Goal: Information Seeking & Learning: Learn about a topic

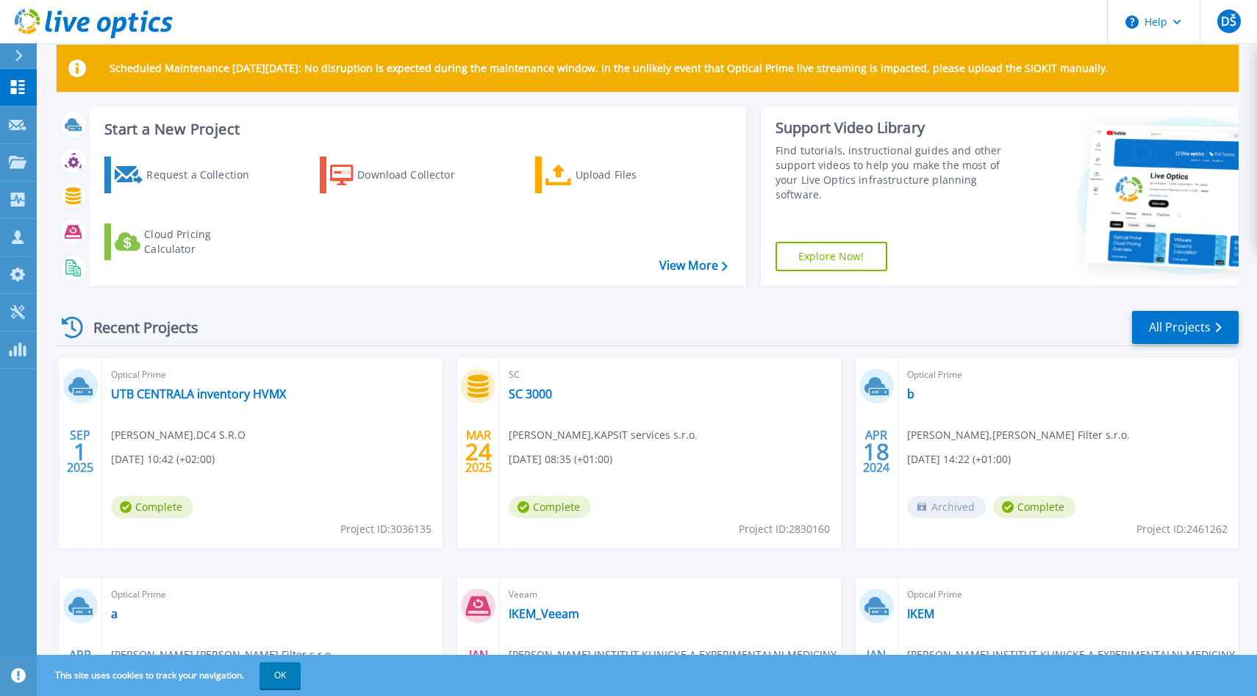
scroll to position [30, 0]
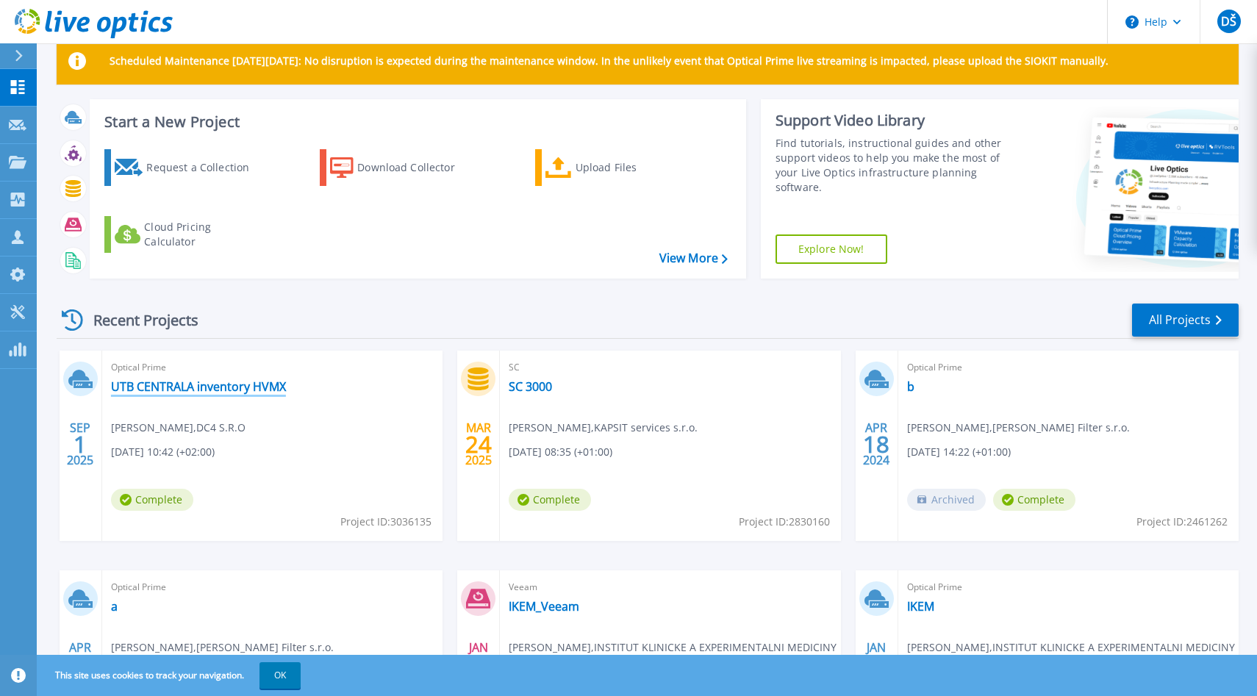
click at [259, 387] on link "UTB CENTRALA inventory HVMX" at bounding box center [198, 386] width 175 height 15
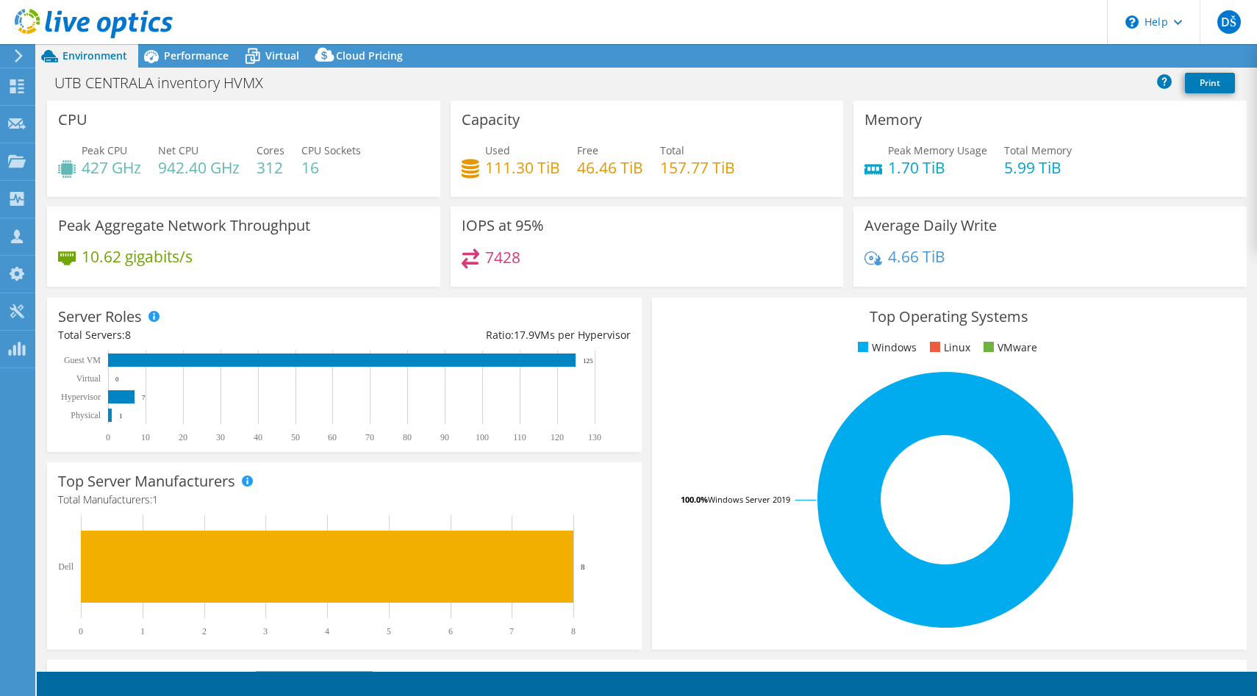
select select "USD"
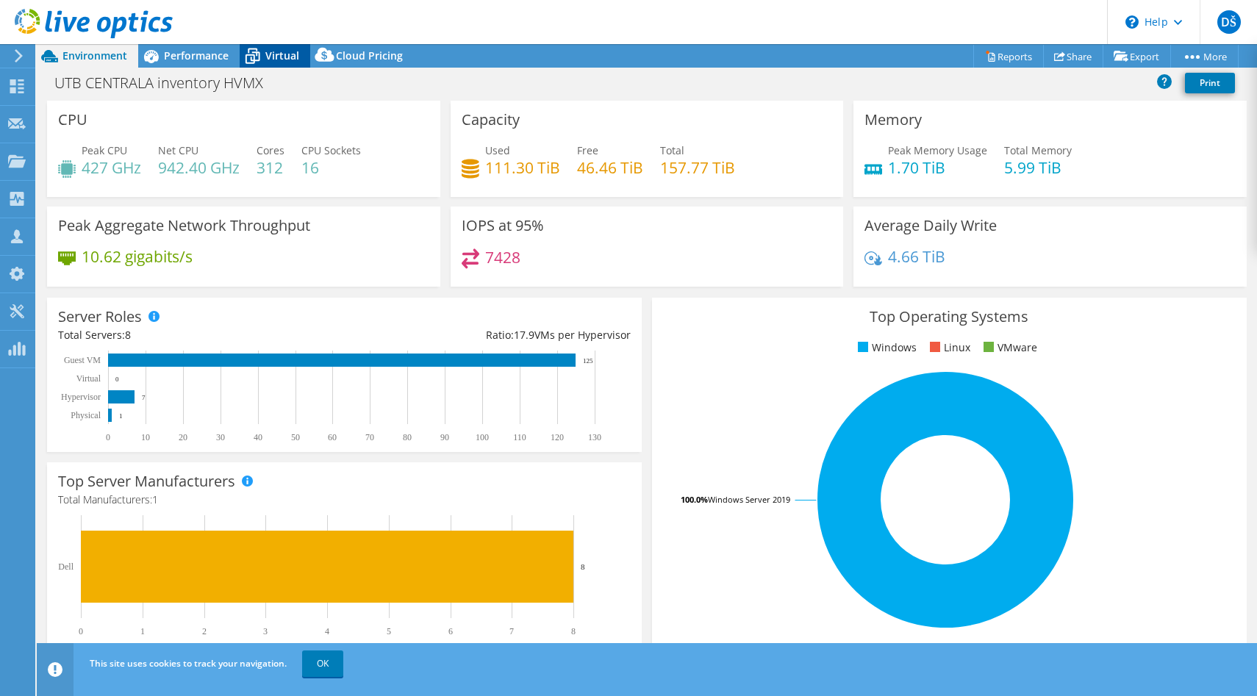
click at [287, 49] on span "Virtual" at bounding box center [282, 56] width 34 height 14
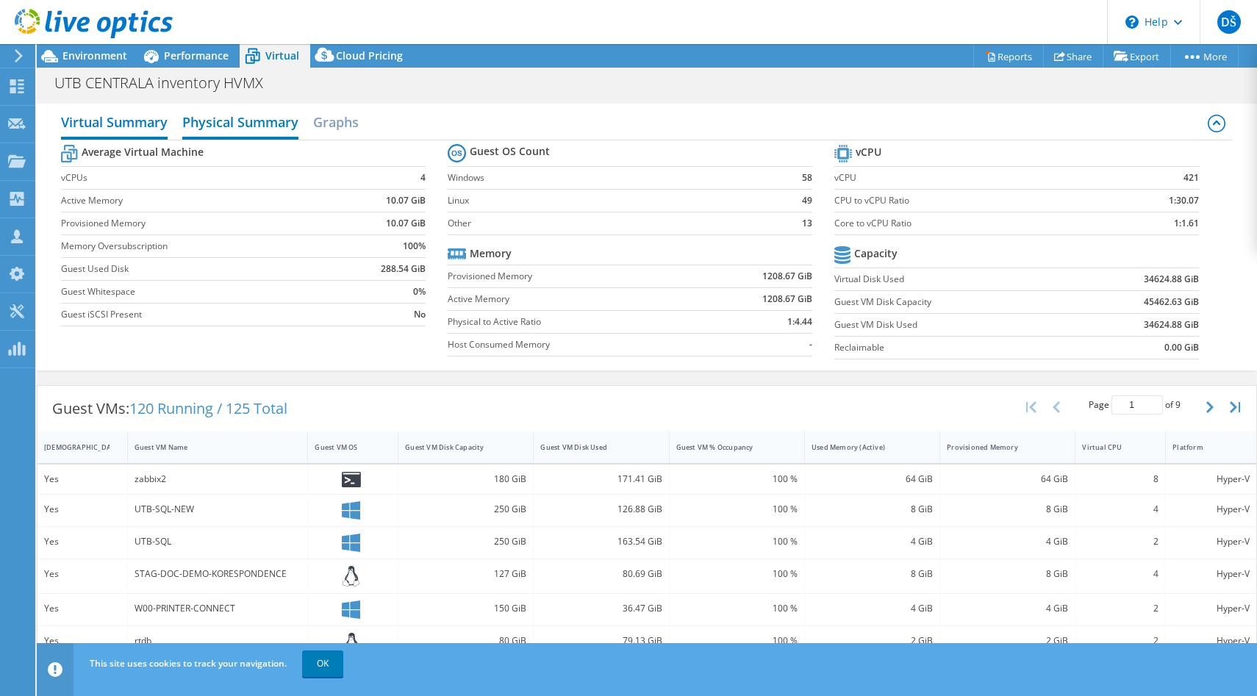
click at [234, 118] on h2 "Physical Summary" at bounding box center [240, 123] width 116 height 32
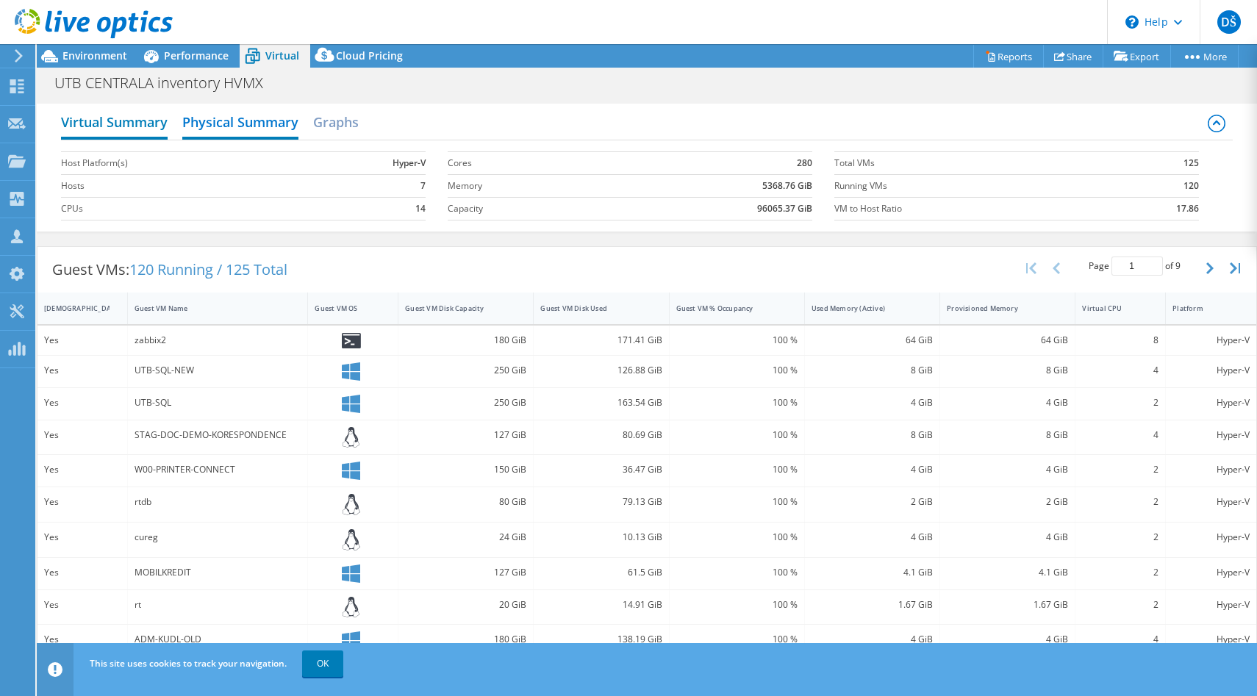
click at [137, 121] on h2 "Virtual Summary" at bounding box center [114, 123] width 107 height 32
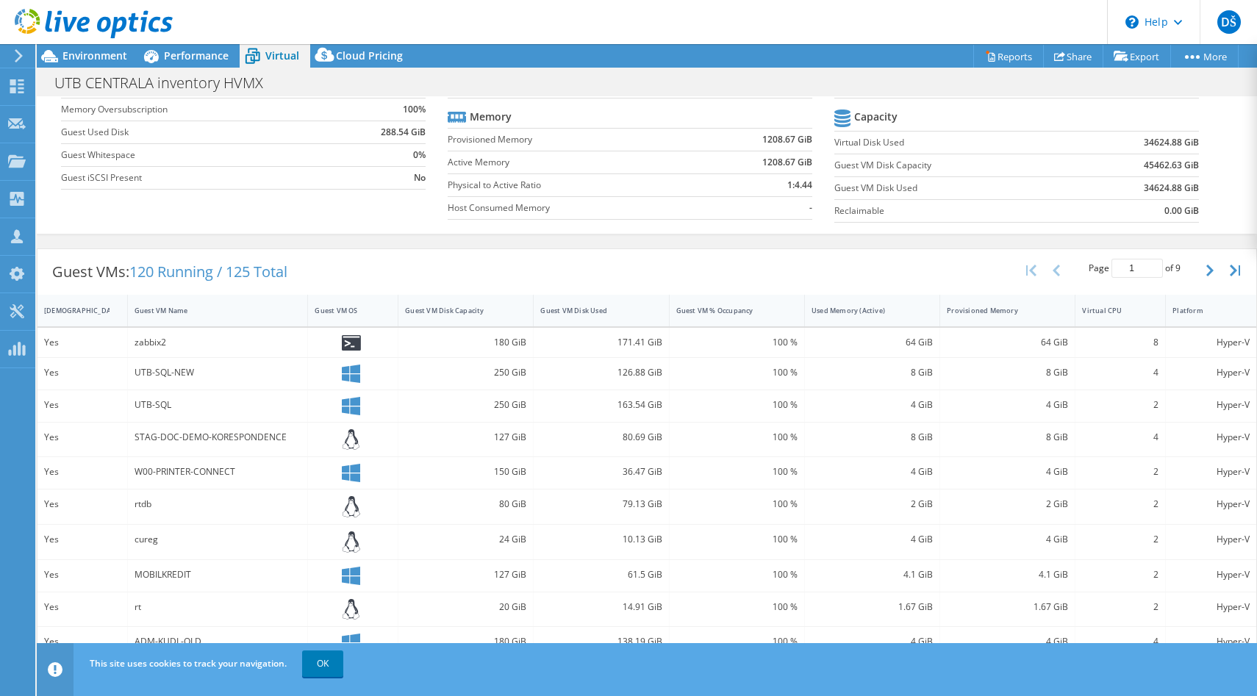
scroll to position [143, 0]
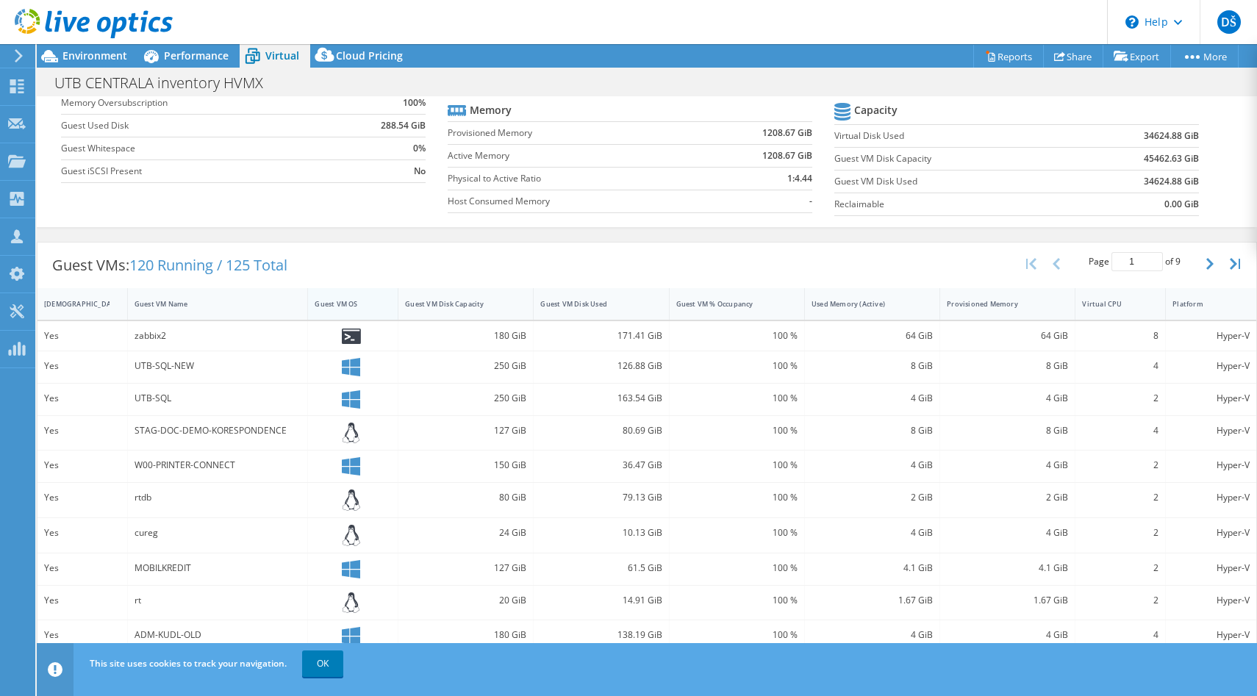
click at [343, 299] on div "Guest VM OS" at bounding box center [344, 304] width 59 height 10
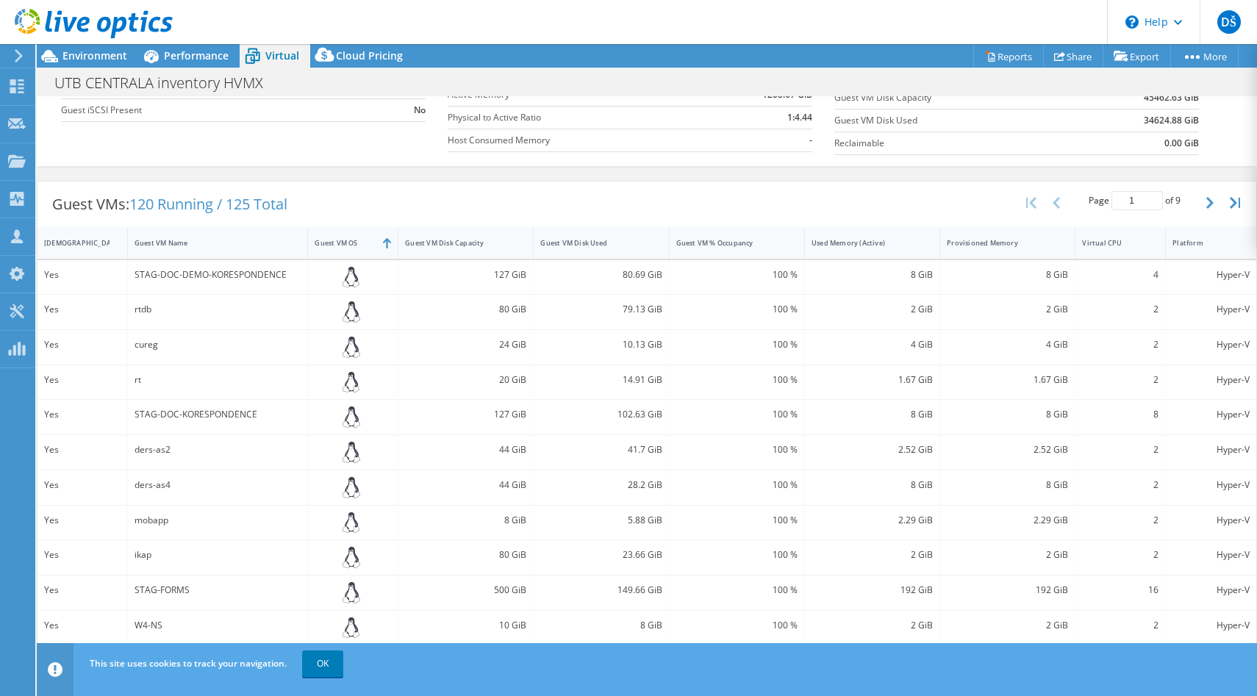
scroll to position [243, 0]
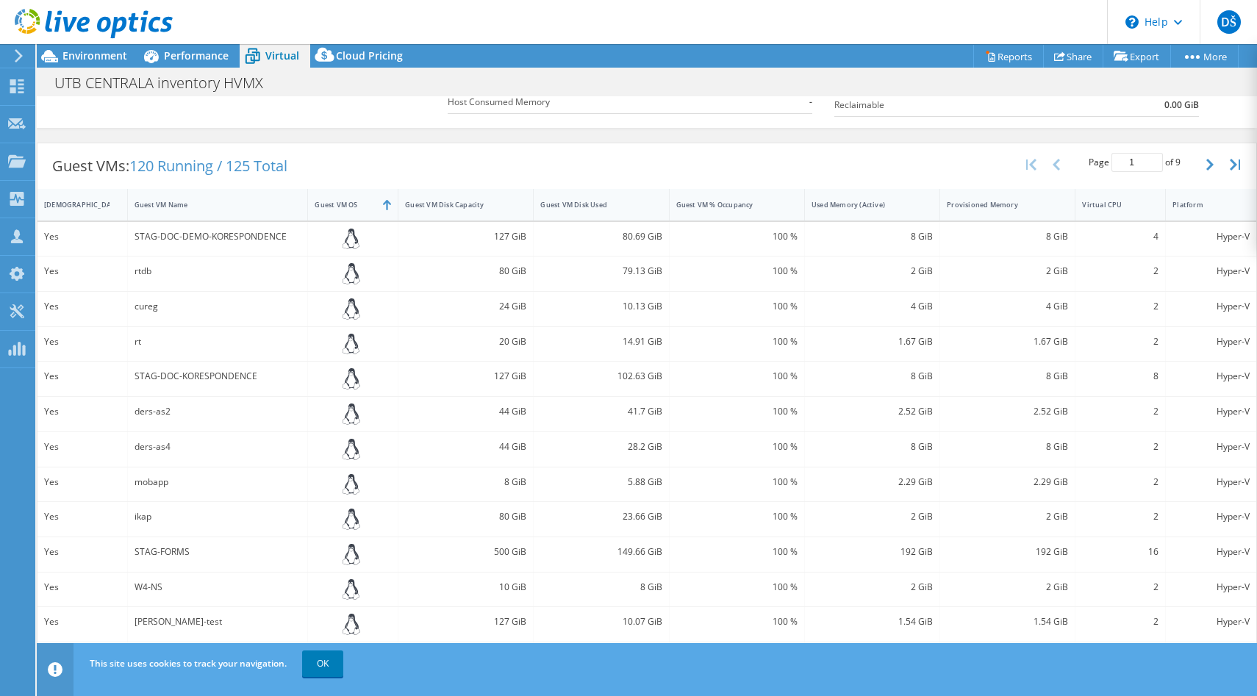
click at [179, 238] on div "STAG-DOC-DEMO-KORESPONDENCE" at bounding box center [218, 237] width 167 height 16
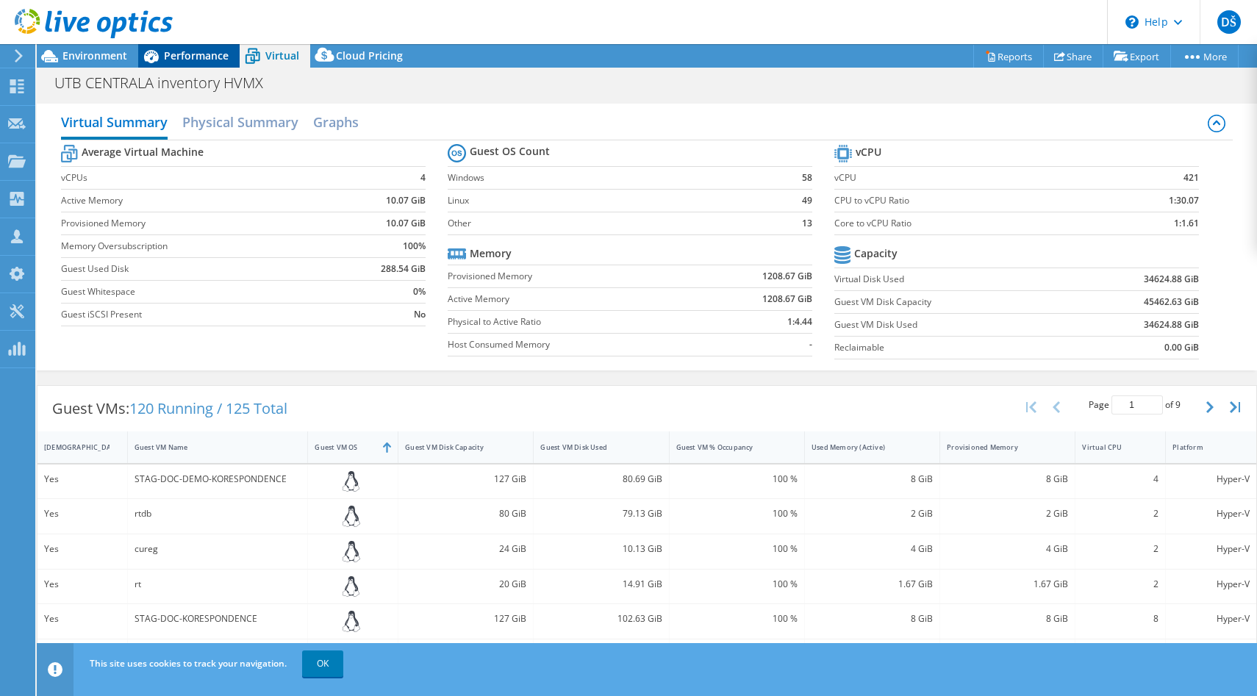
click at [190, 59] on span "Performance" at bounding box center [196, 56] width 65 height 14
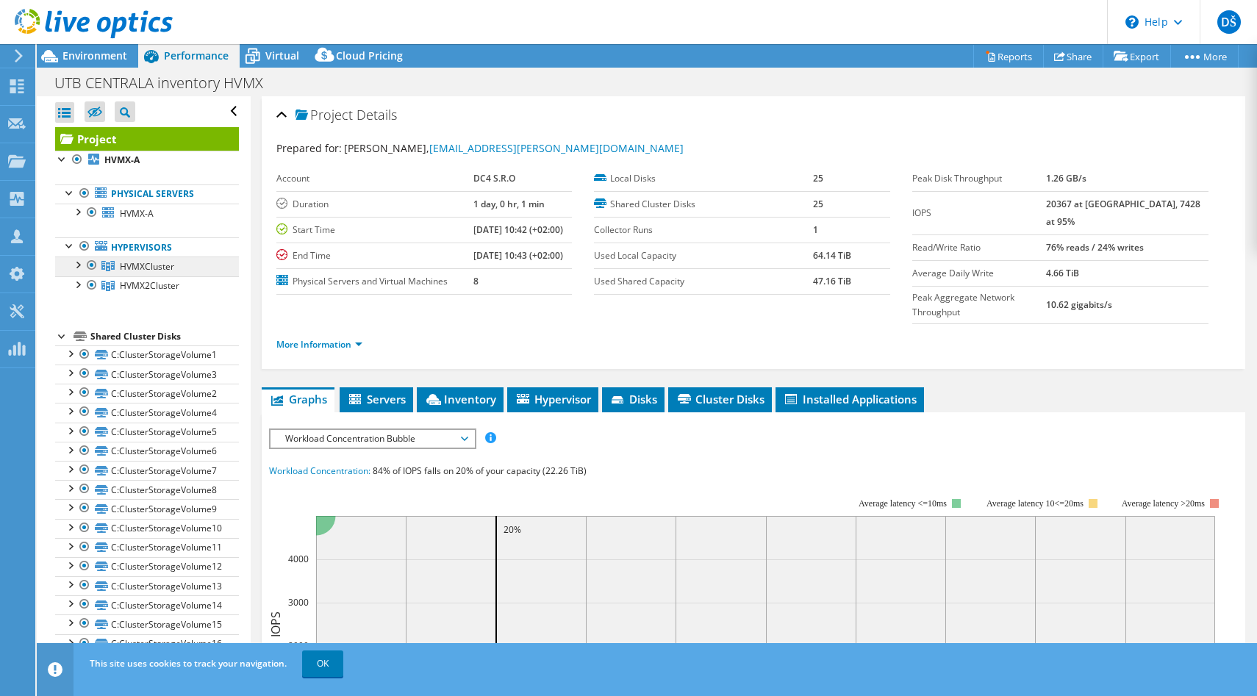
click at [140, 261] on span "HVMXCluster" at bounding box center [147, 266] width 54 height 12
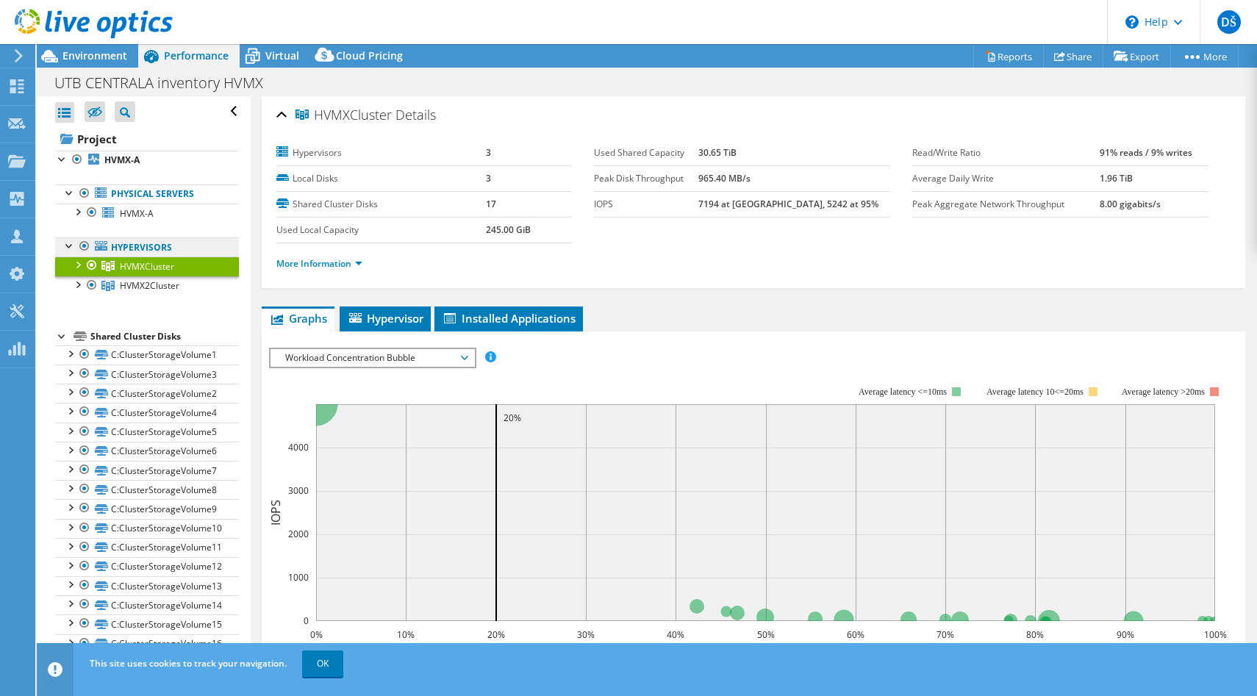
click at [138, 250] on link "Hypervisors" at bounding box center [147, 246] width 184 height 19
click at [398, 318] on span "Hypervisor" at bounding box center [385, 318] width 76 height 15
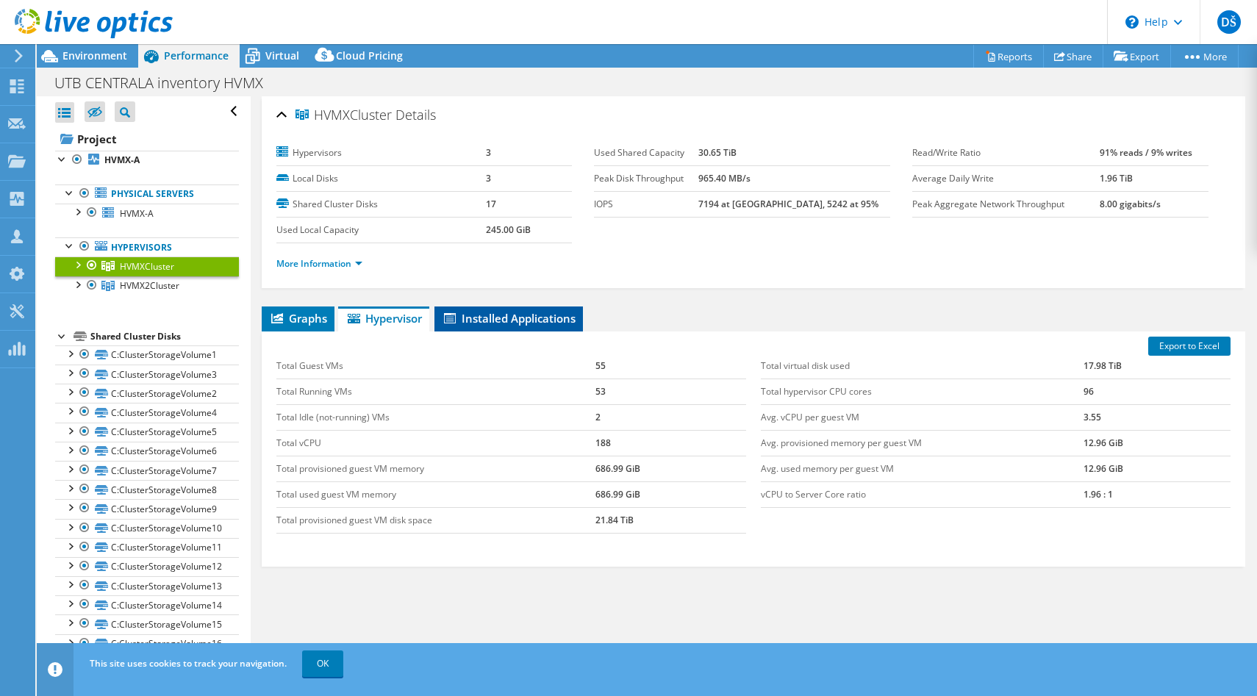
click at [501, 323] on span "Installed Applications" at bounding box center [509, 318] width 134 height 15
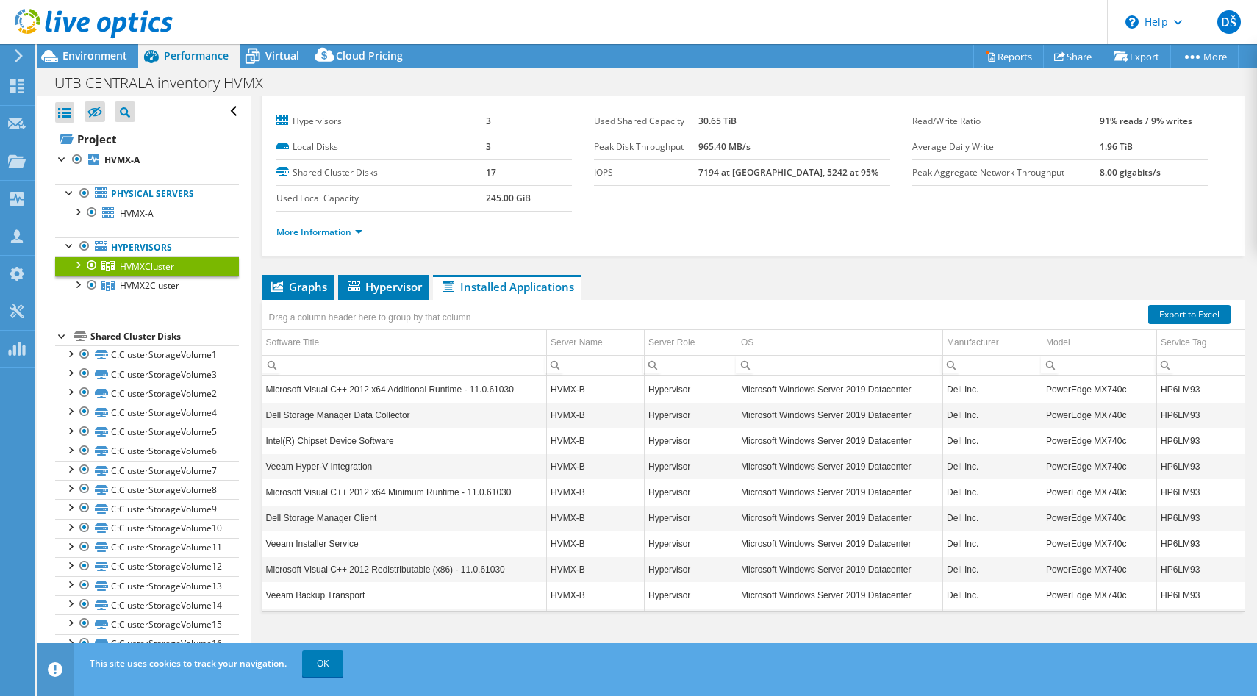
click at [79, 267] on div at bounding box center [77, 264] width 15 height 15
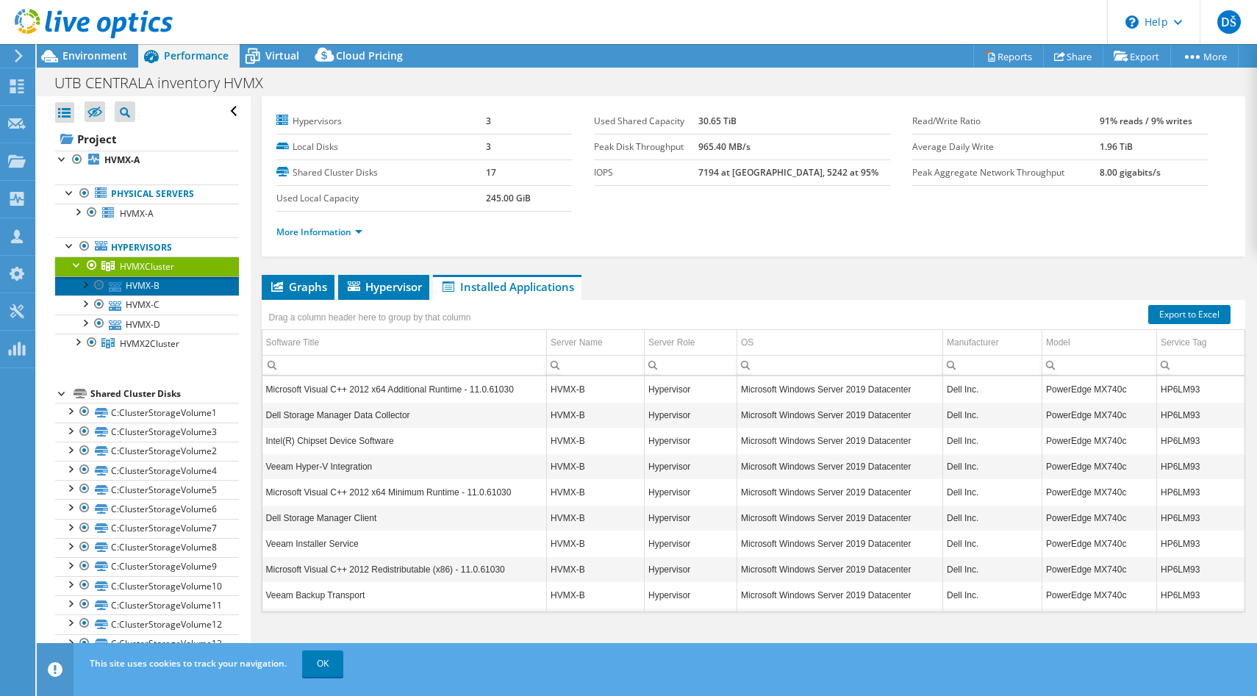
click at [135, 282] on link "HVMX-B" at bounding box center [147, 285] width 184 height 19
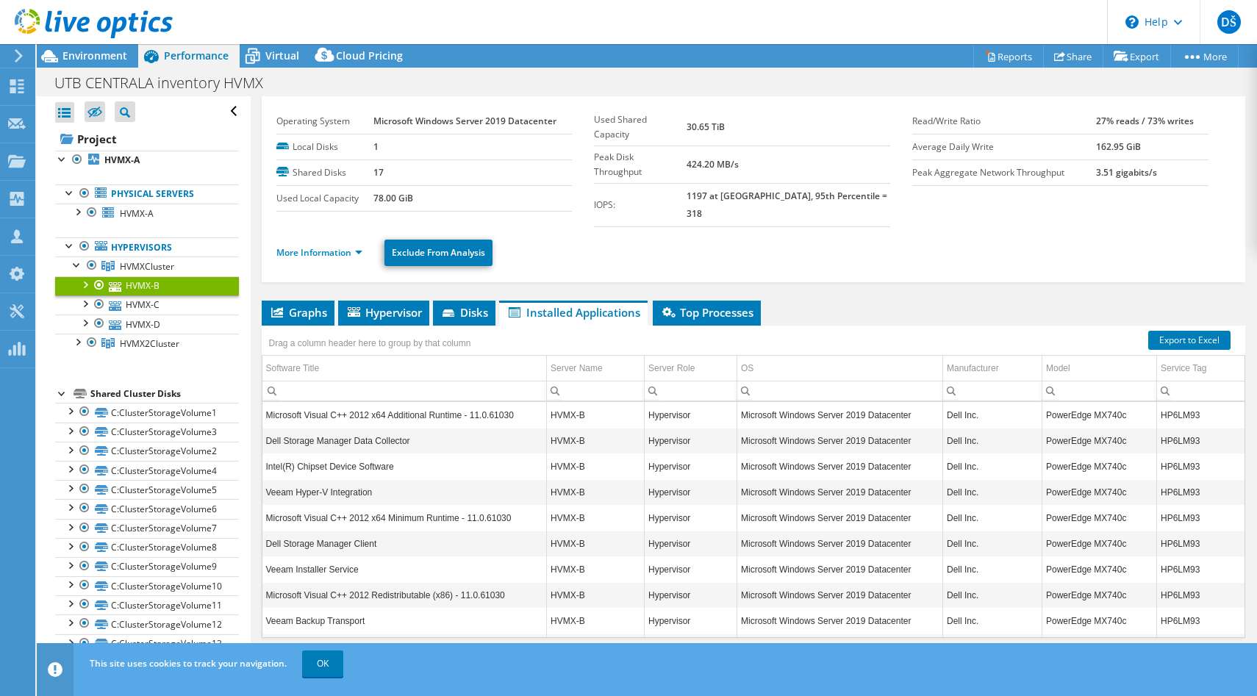
click at [87, 284] on div at bounding box center [84, 283] width 15 height 15
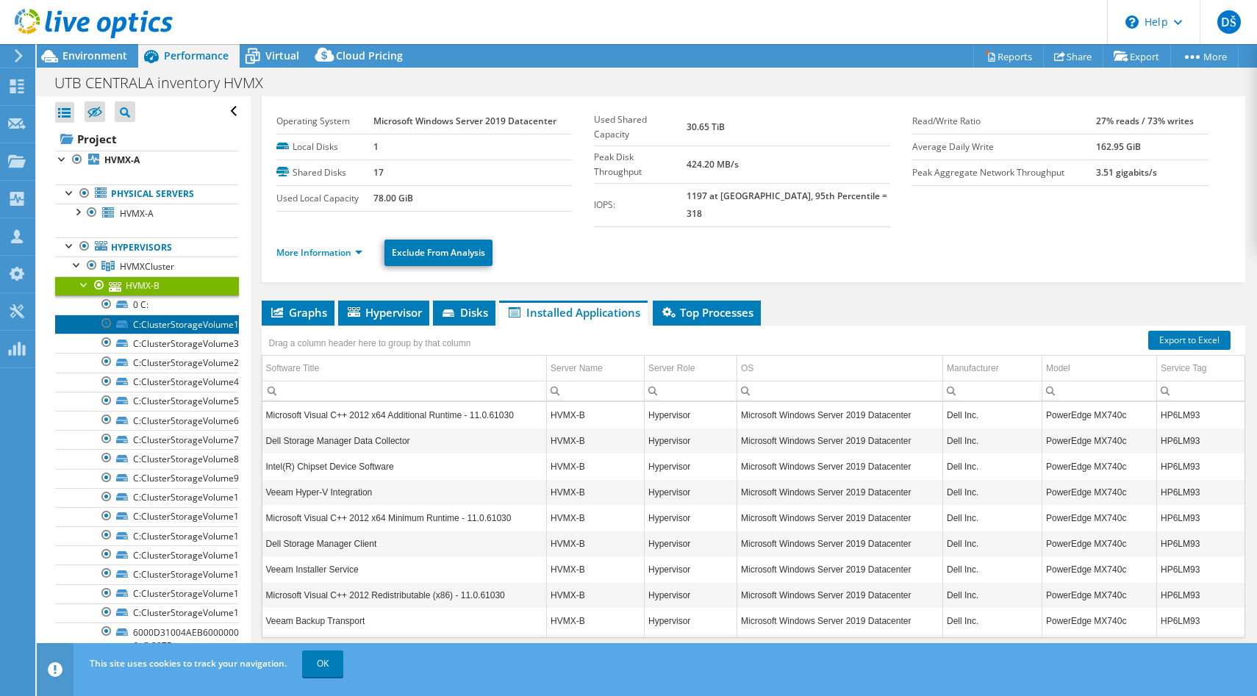
click at [185, 328] on link "C:ClusterStorageVolume1" at bounding box center [147, 324] width 184 height 19
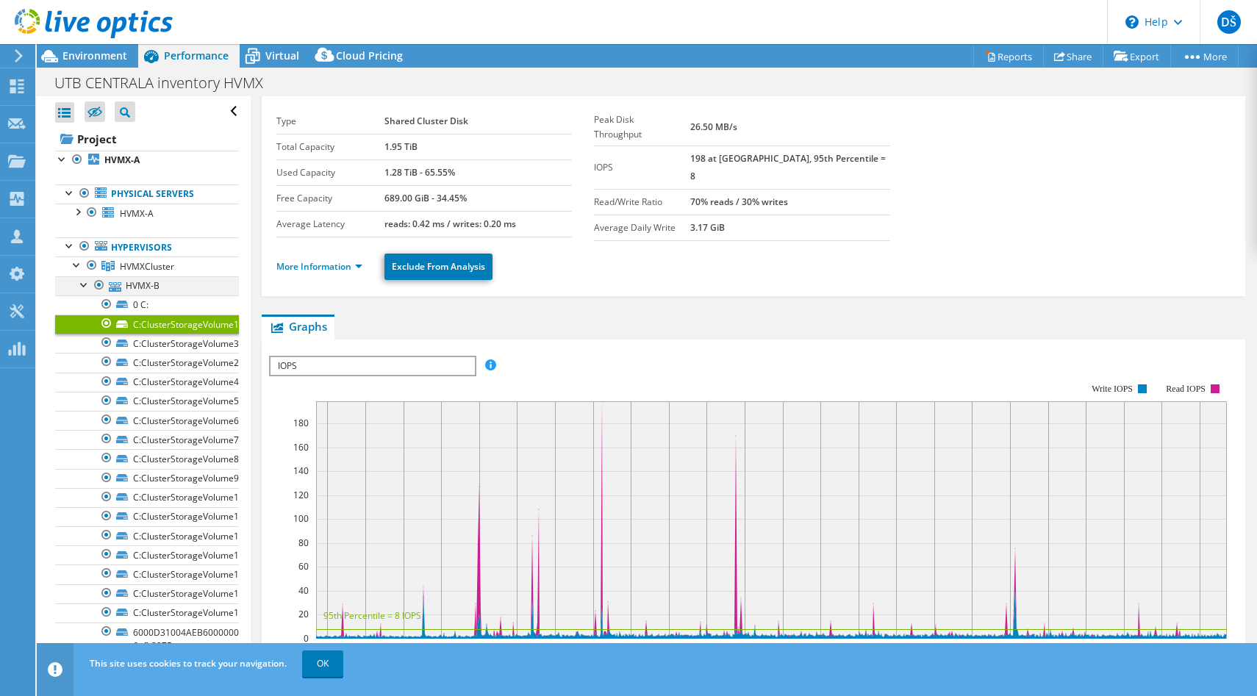
click at [86, 284] on div at bounding box center [84, 283] width 15 height 15
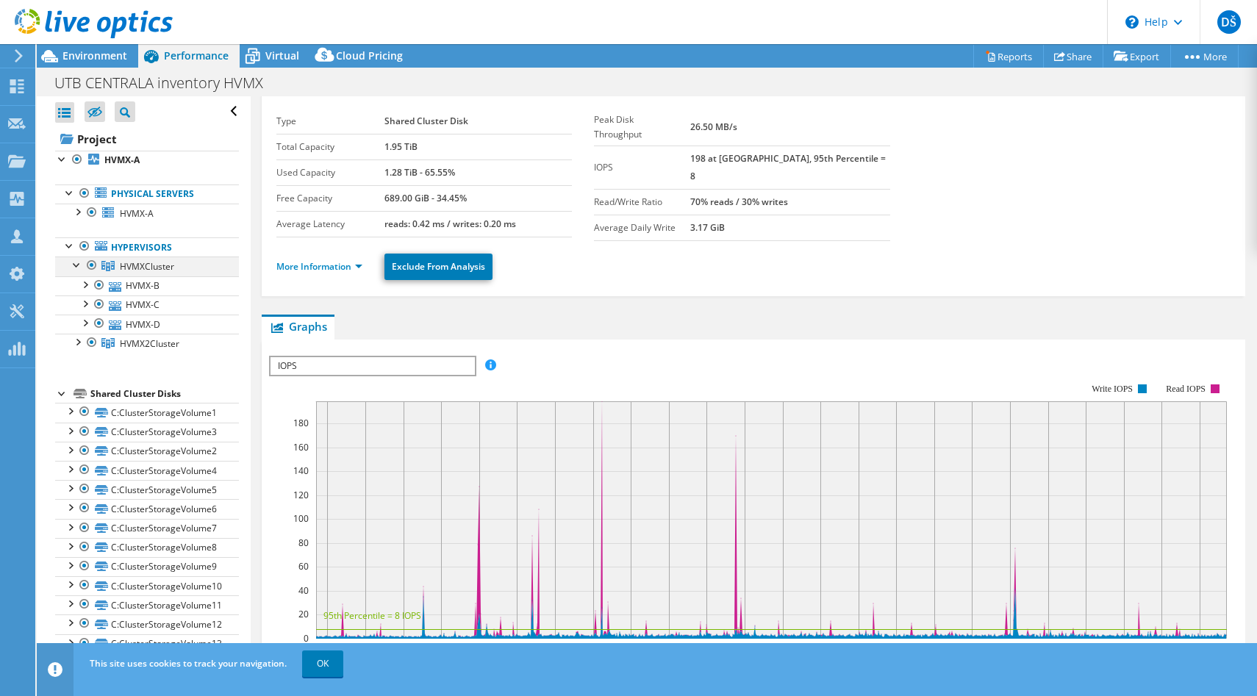
click at [75, 264] on div at bounding box center [77, 264] width 15 height 15
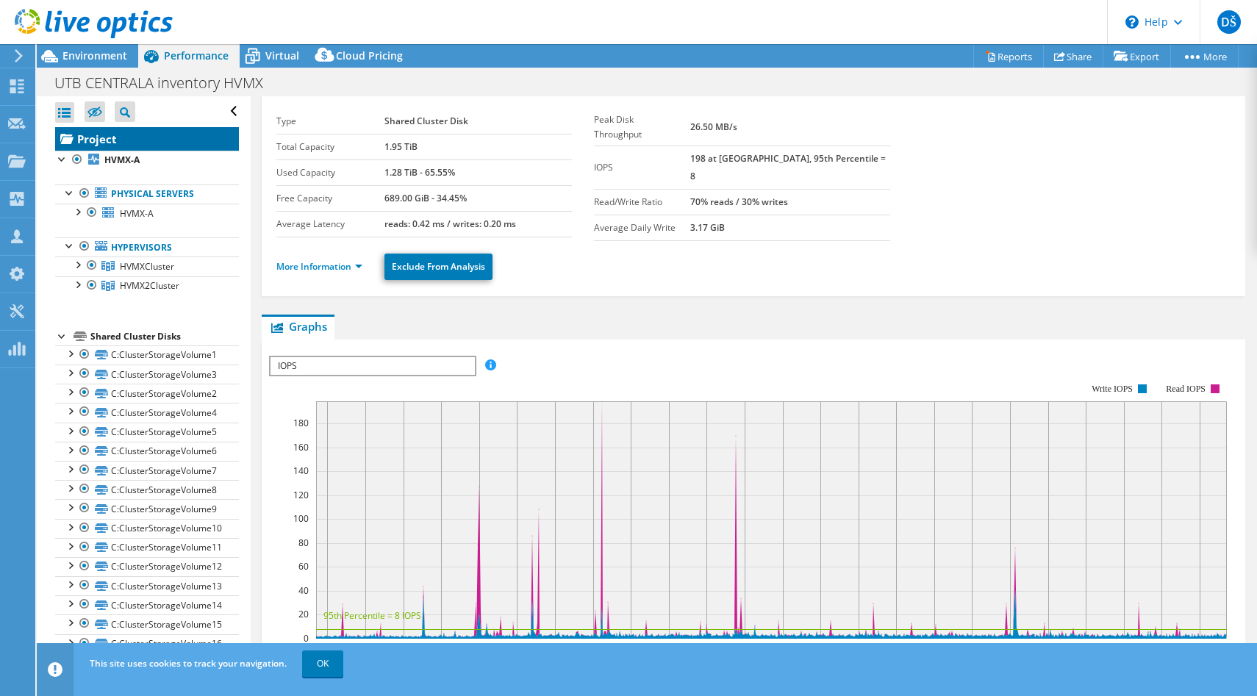
click at [117, 137] on link "Project" at bounding box center [147, 139] width 184 height 24
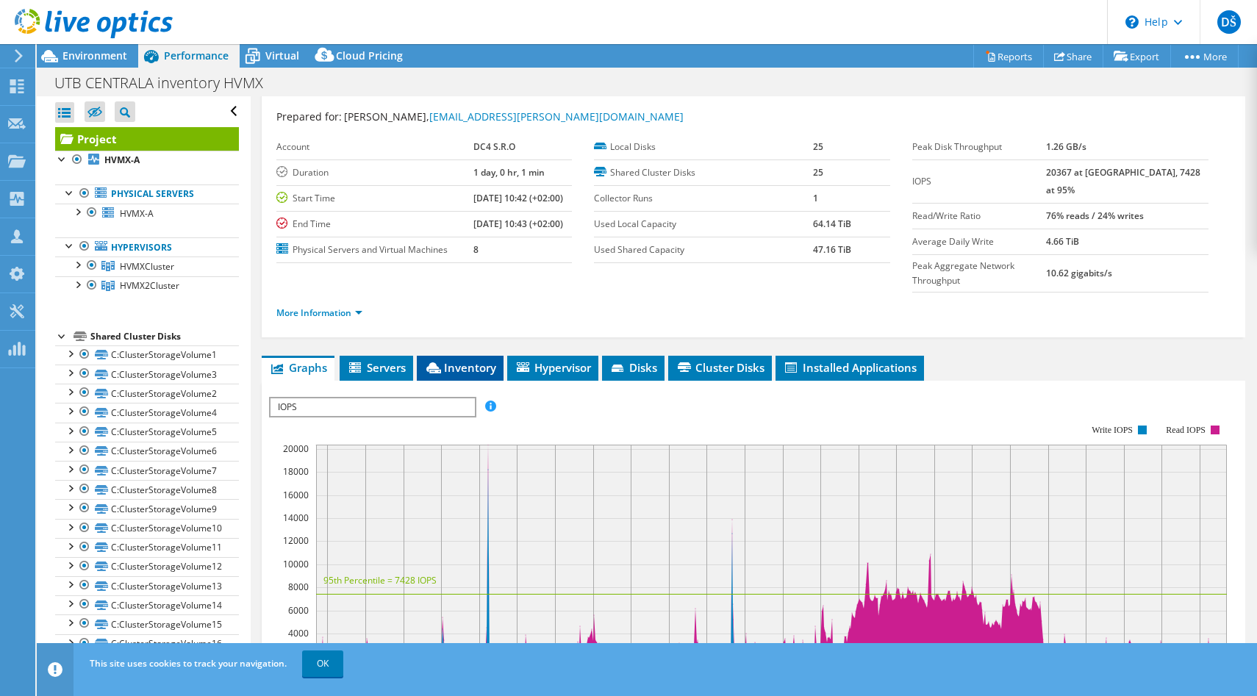
click at [481, 356] on li "Inventory" at bounding box center [460, 368] width 87 height 25
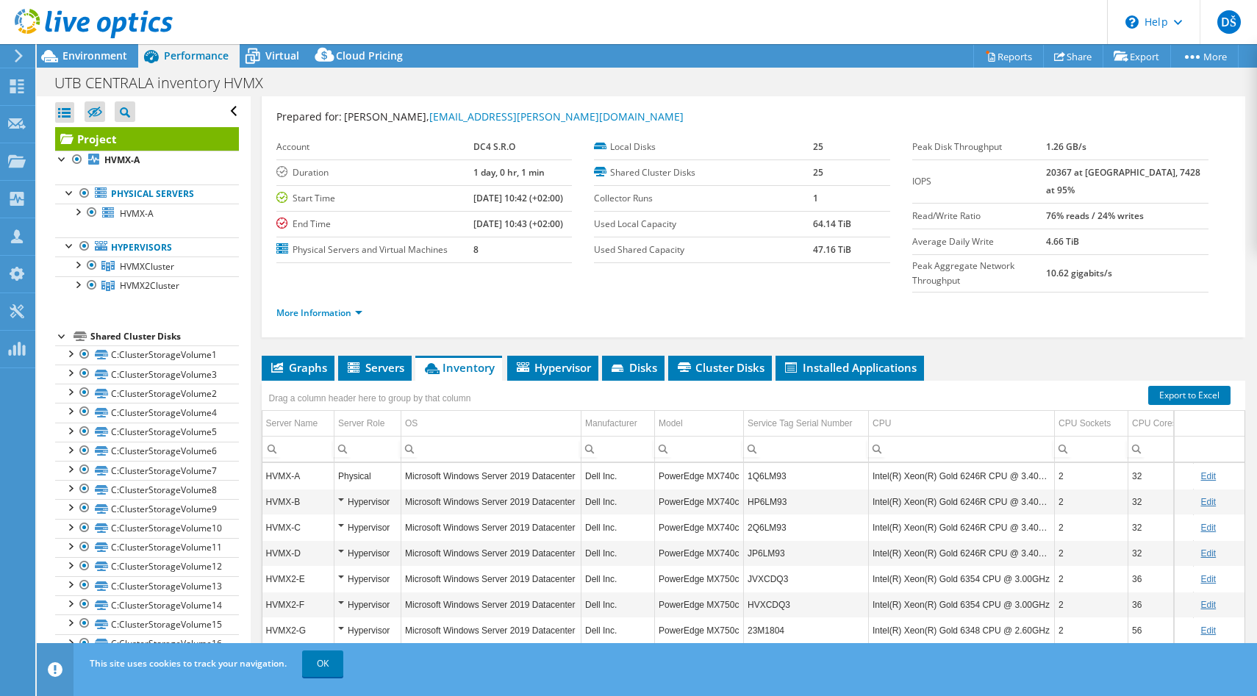
scroll to position [83, 0]
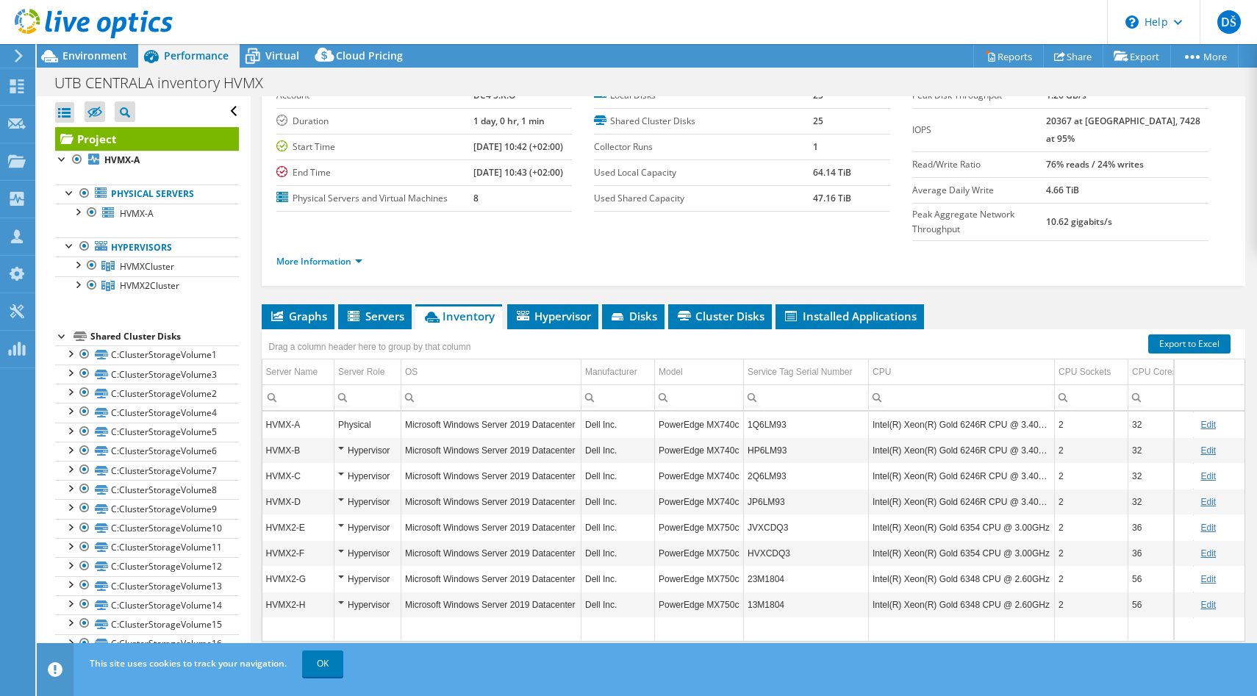
click at [341, 442] on div "Hypervisor" at bounding box center [367, 451] width 59 height 18
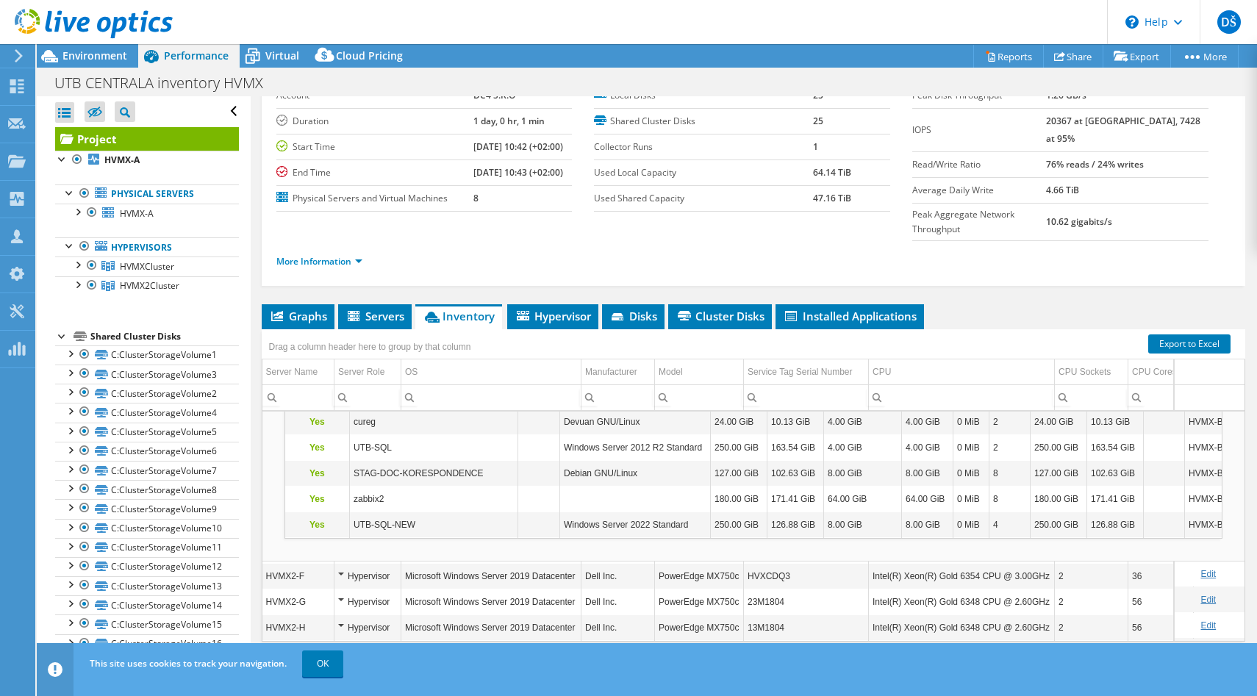
click at [340, 567] on div "Hypervisor" at bounding box center [367, 576] width 59 height 18
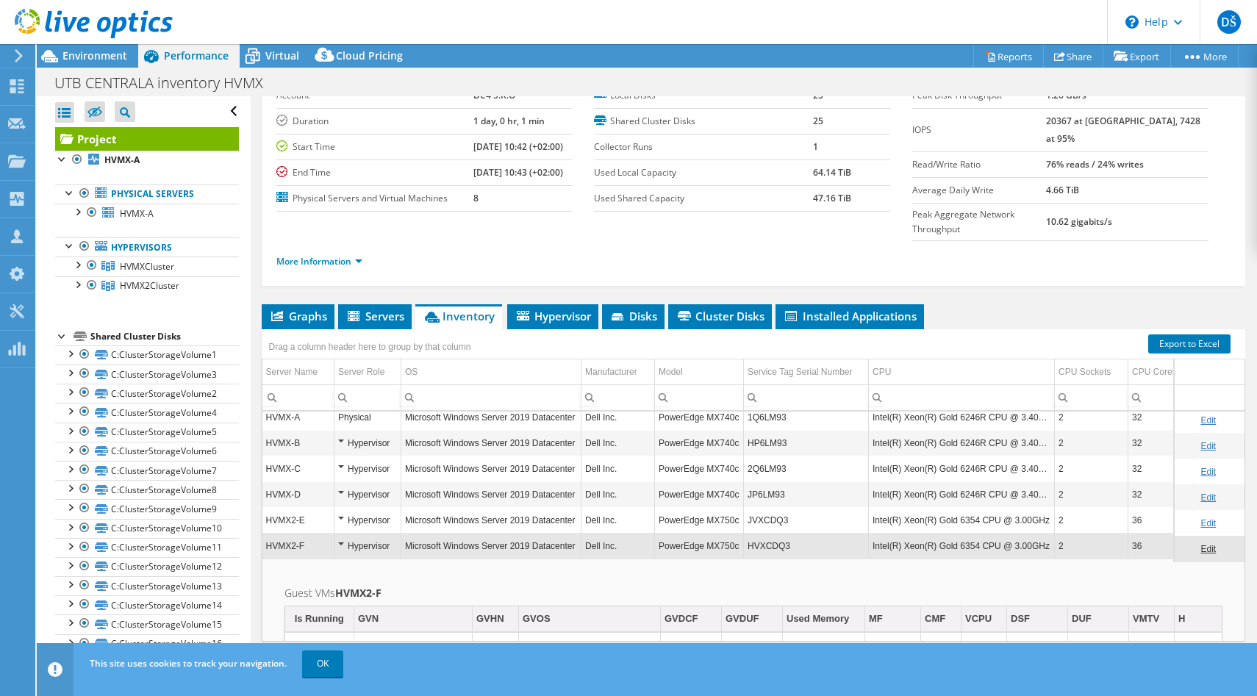
scroll to position [3, 0]
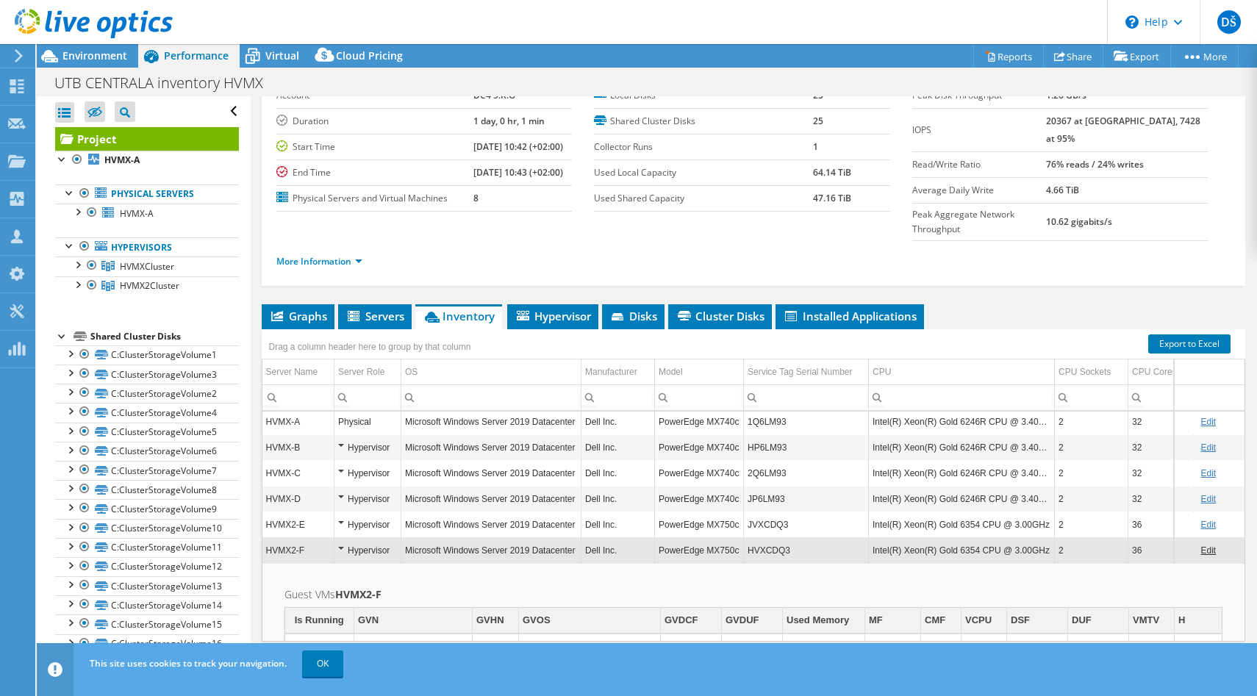
click at [340, 542] on div "Hypervisor" at bounding box center [367, 551] width 59 height 18
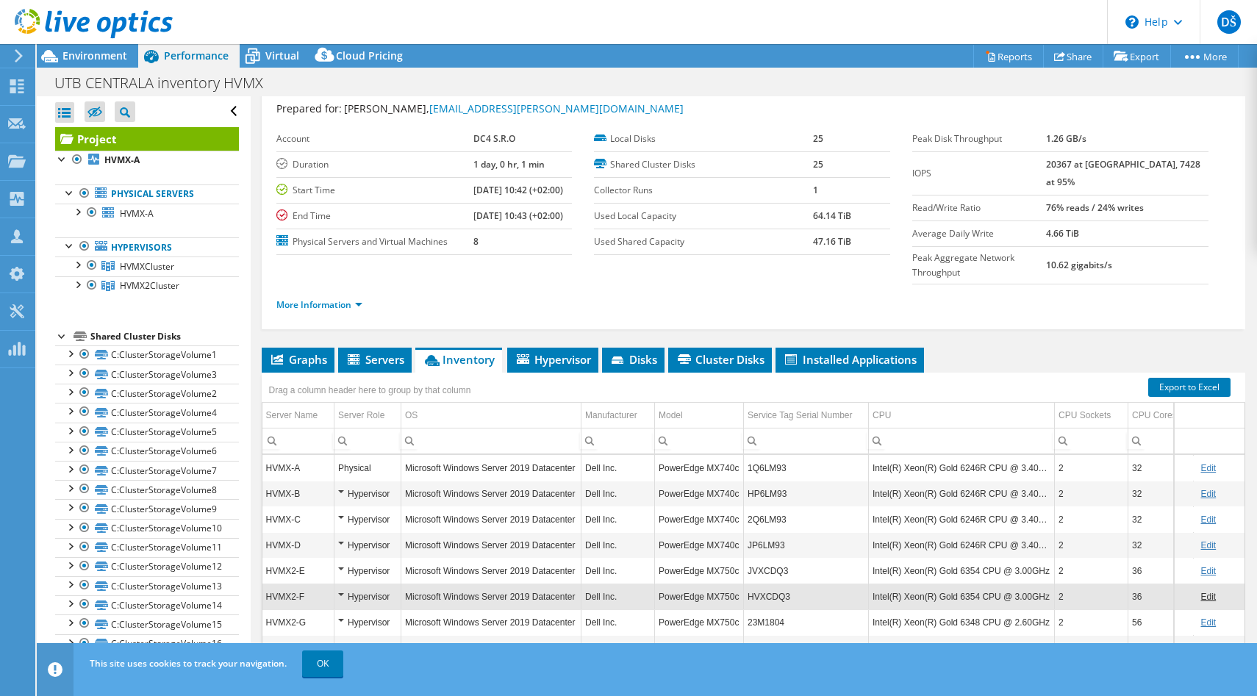
scroll to position [41, 0]
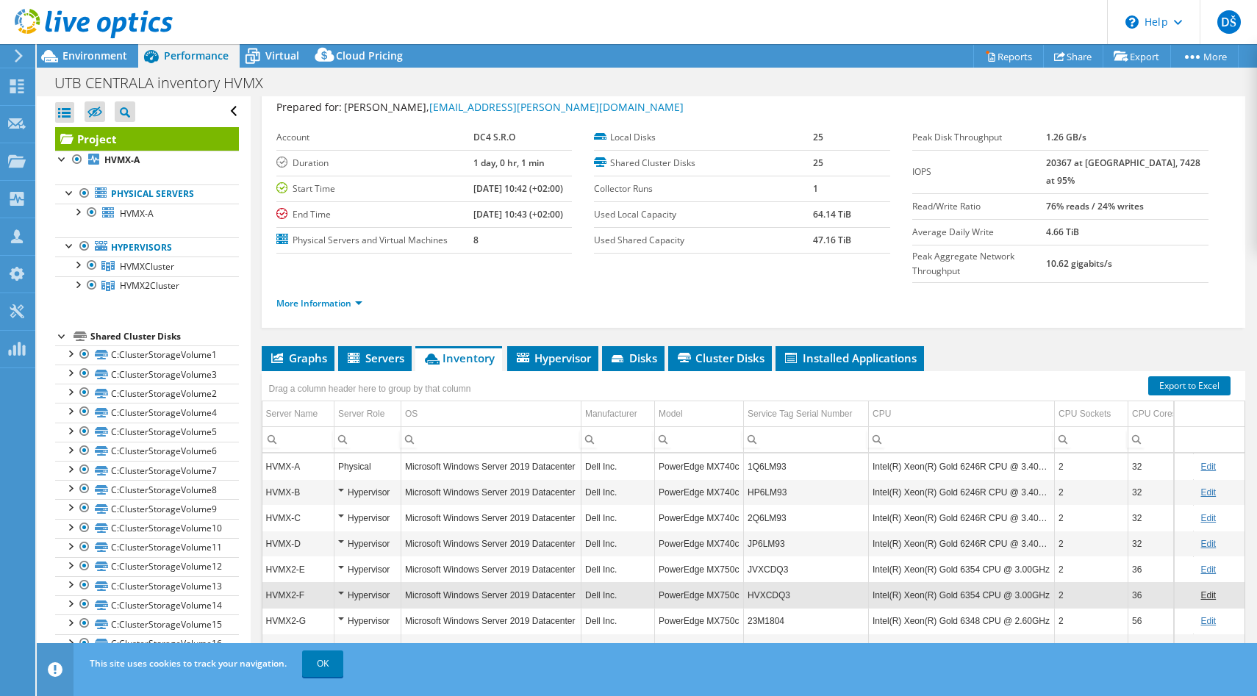
click at [340, 484] on div "Hypervisor" at bounding box center [367, 493] width 59 height 18
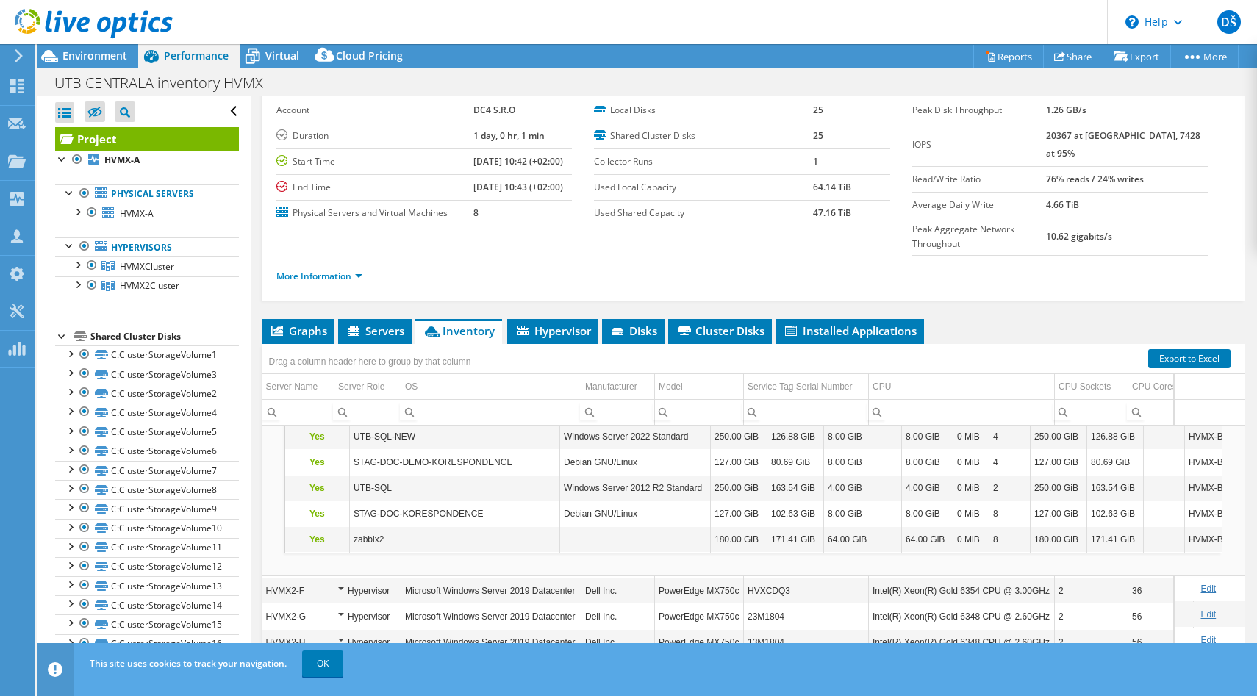
scroll to position [301, 0]
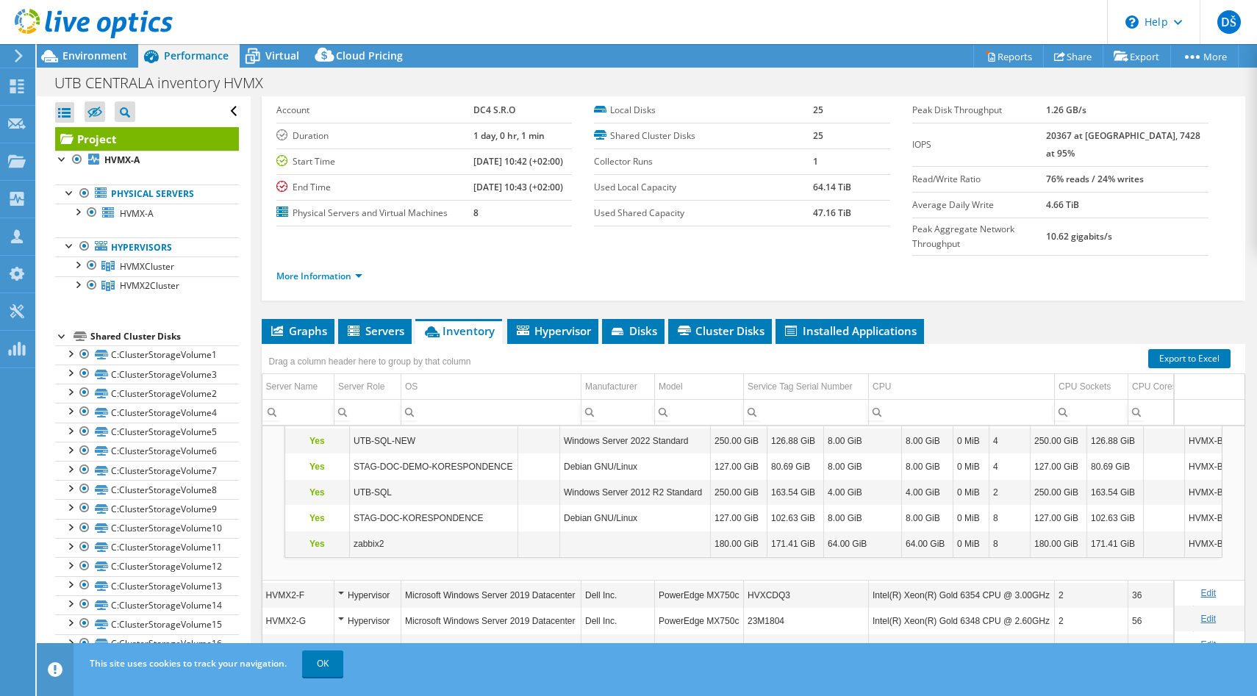
click at [342, 587] on div "Hypervisor" at bounding box center [367, 596] width 59 height 18
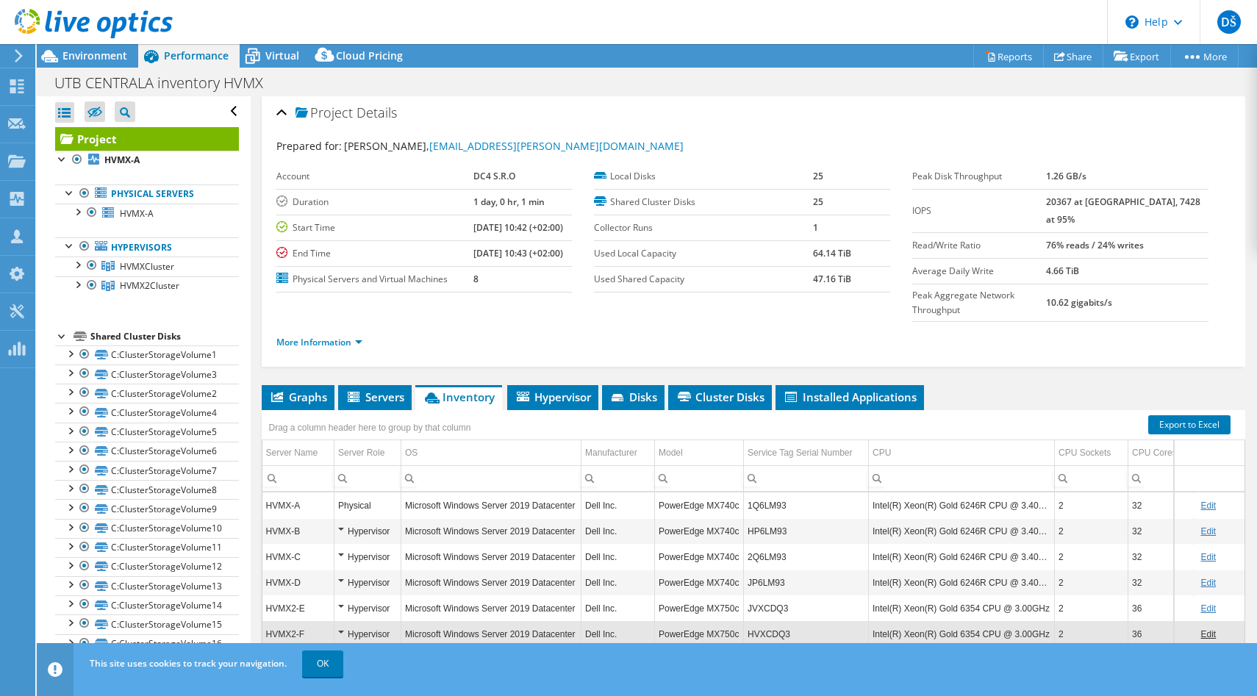
scroll to position [1, 0]
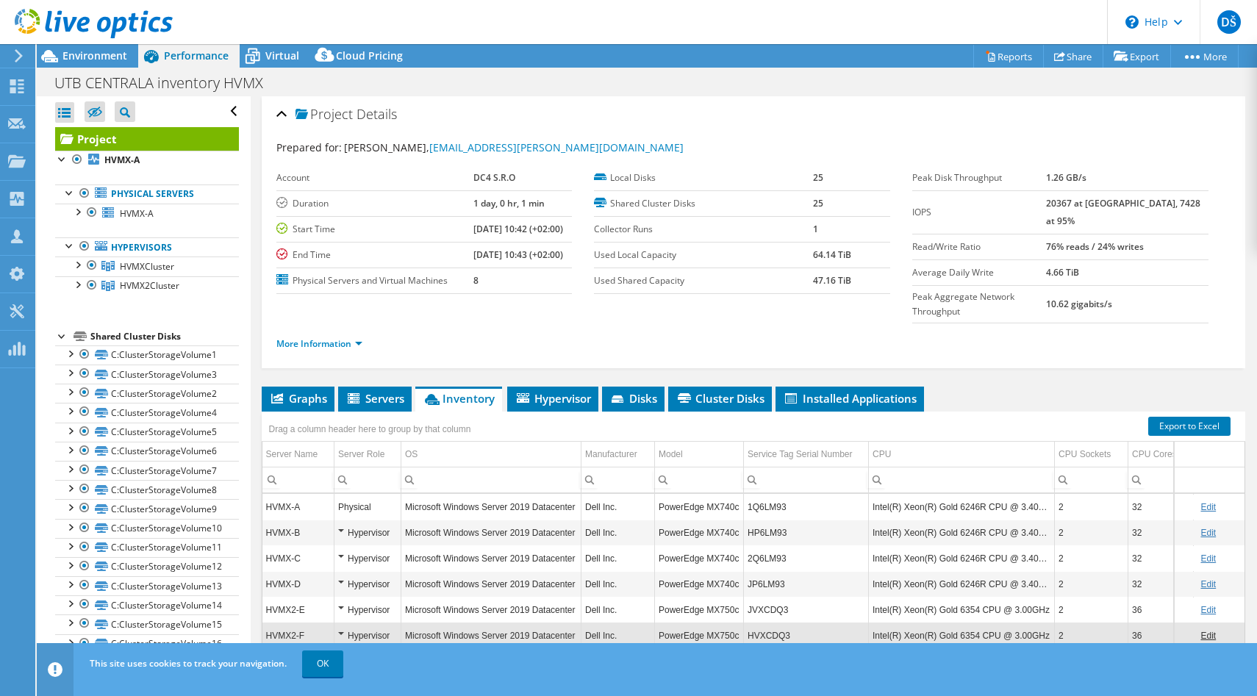
click at [341, 550] on div "Hypervisor" at bounding box center [367, 559] width 59 height 18
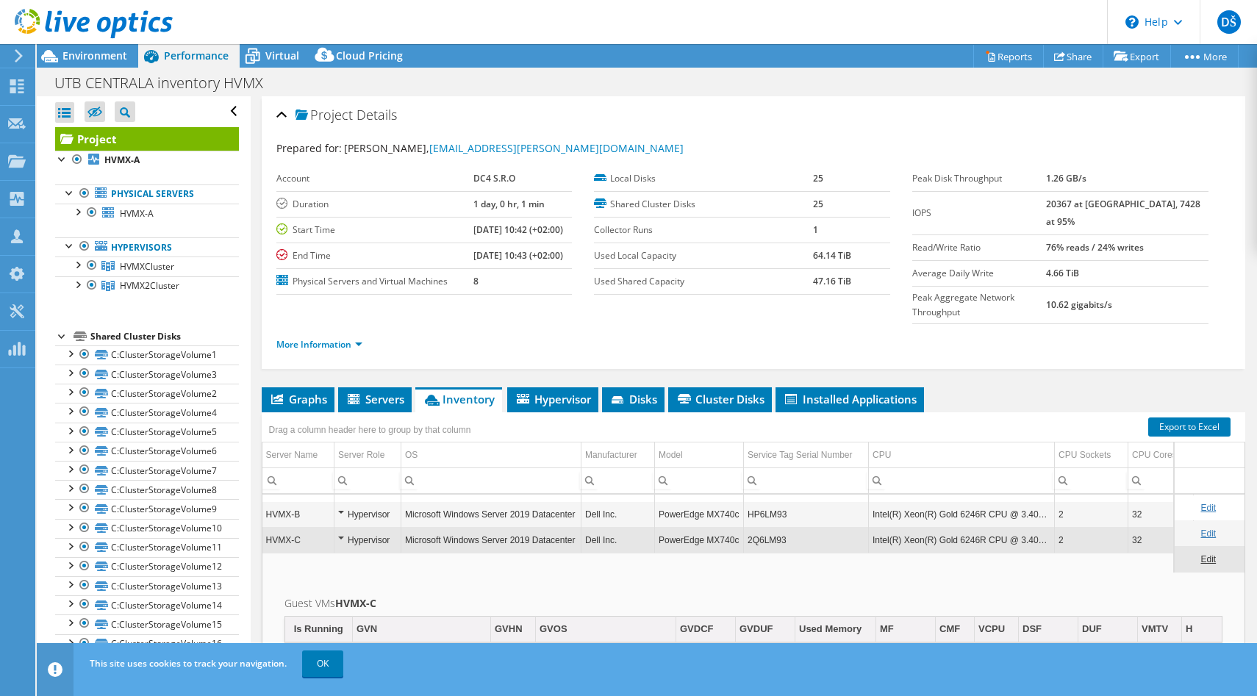
scroll to position [0, 0]
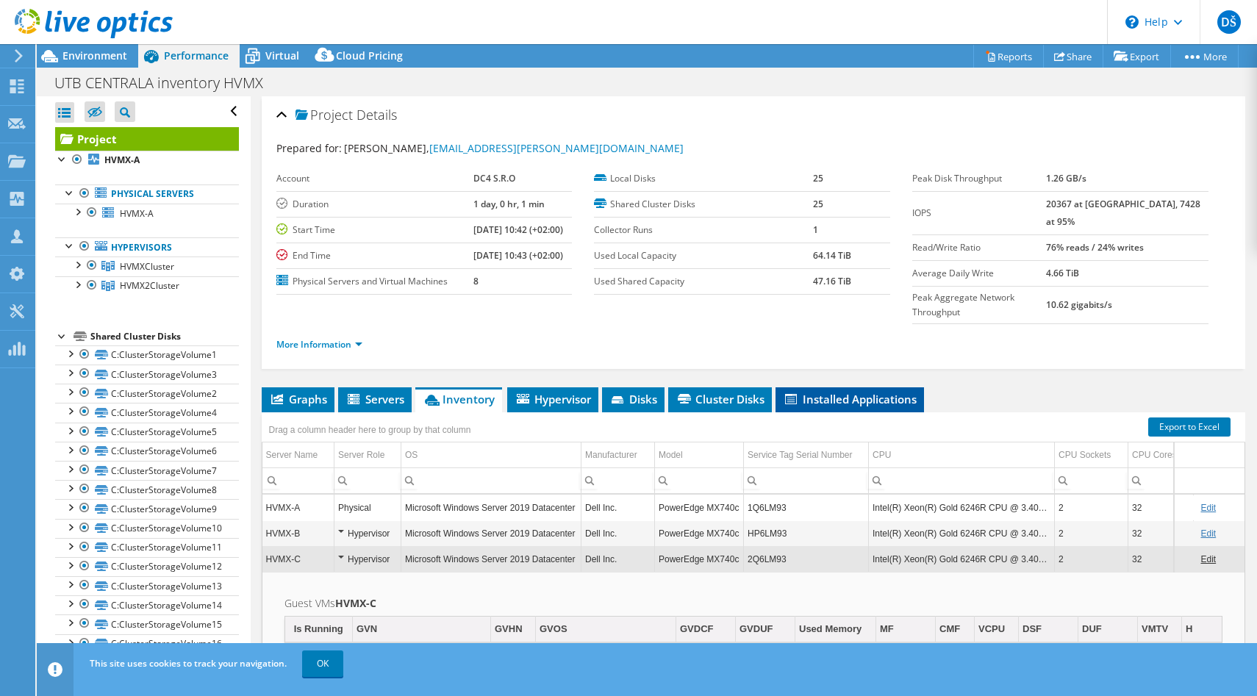
click at [845, 392] on span "Installed Applications" at bounding box center [850, 399] width 134 height 15
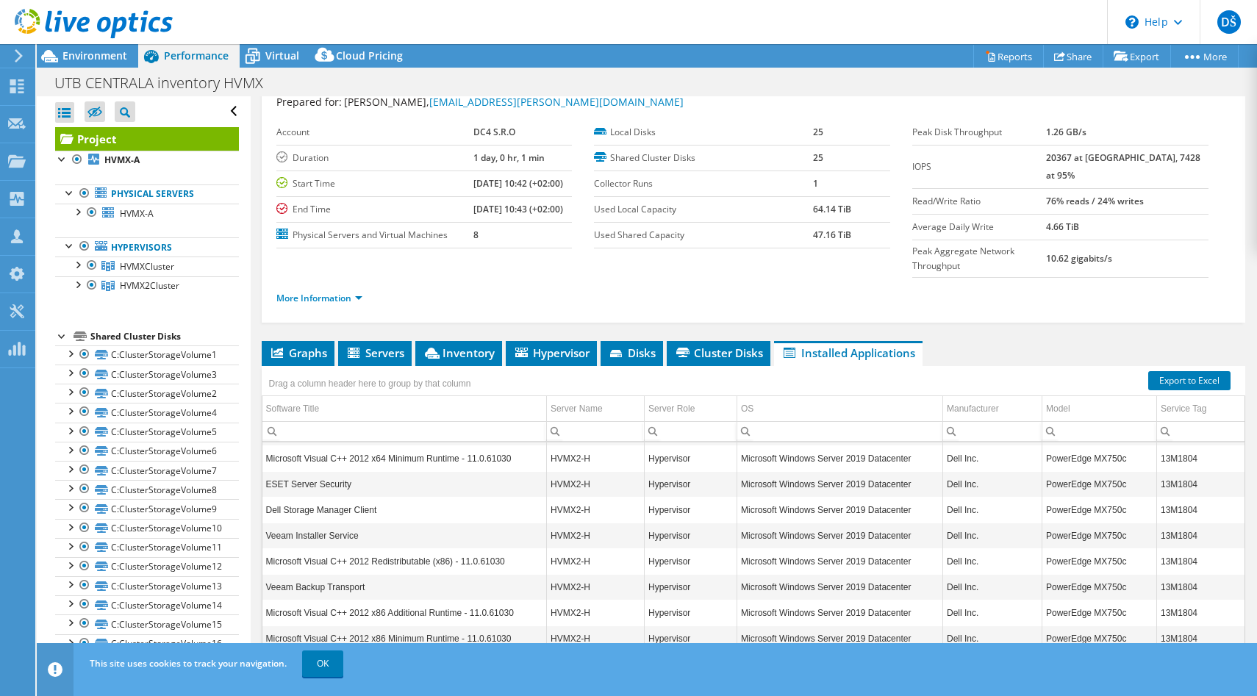
scroll to position [83, 0]
